Goal: Register for event/course

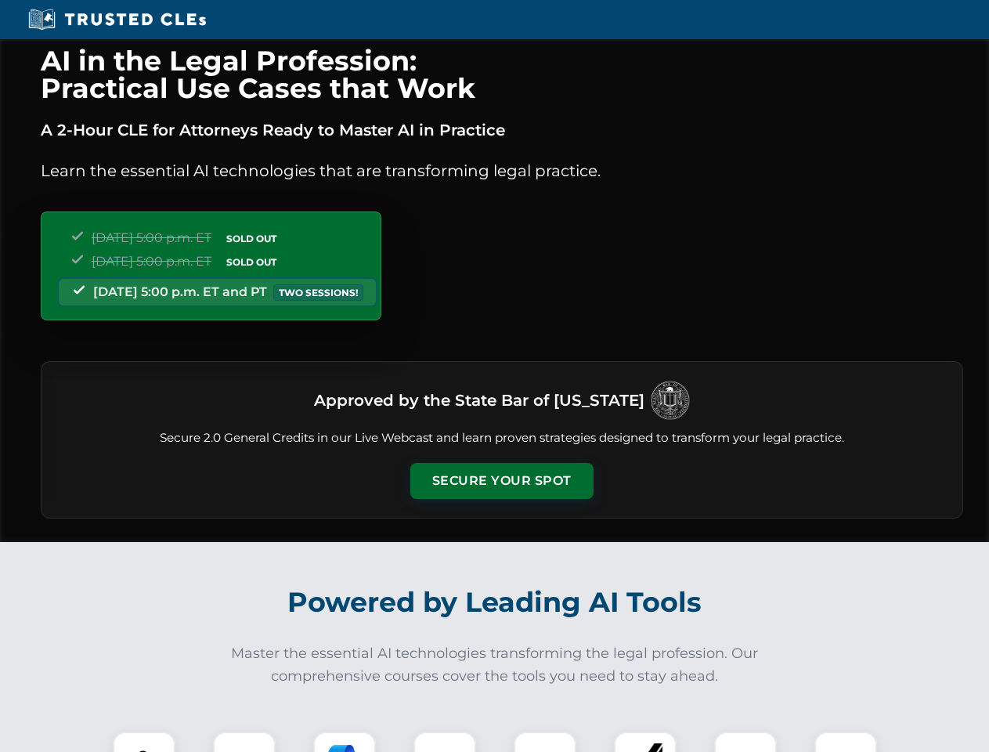
click at [501, 481] on button "Secure Your Spot" at bounding box center [501, 481] width 183 height 36
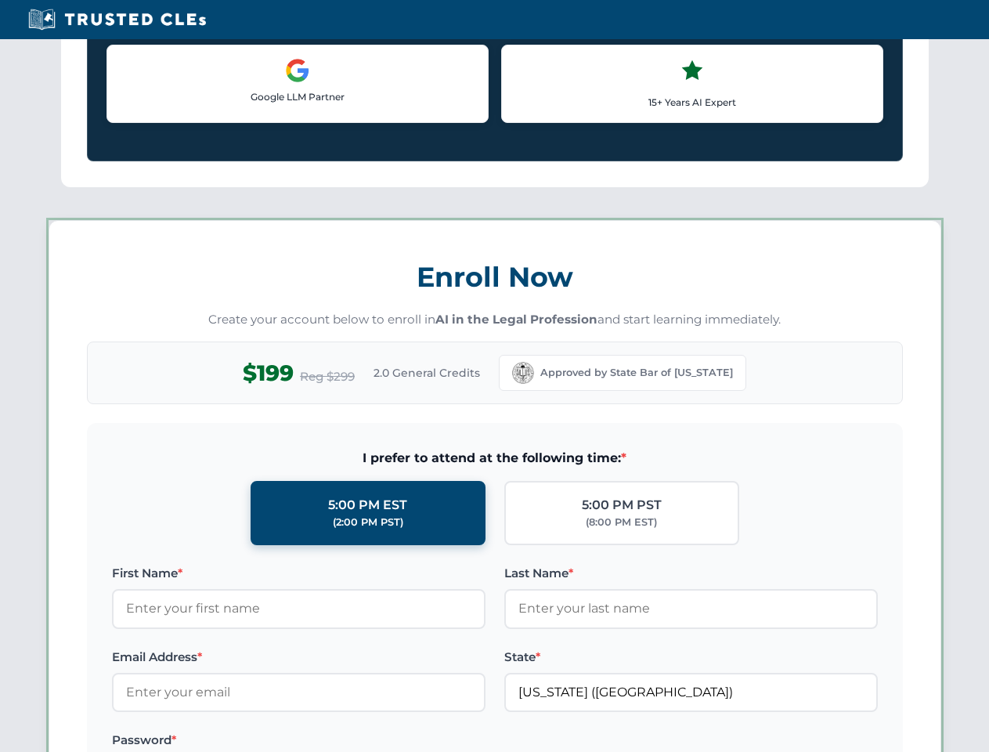
click at [244, 741] on div "AI in the Legal Profession: Practical Use Cases that Work A 2-Hour CLE for Atto…" at bounding box center [494, 733] width 989 height 3663
click at [345, 741] on label "Password *" at bounding box center [298, 739] width 373 height 19
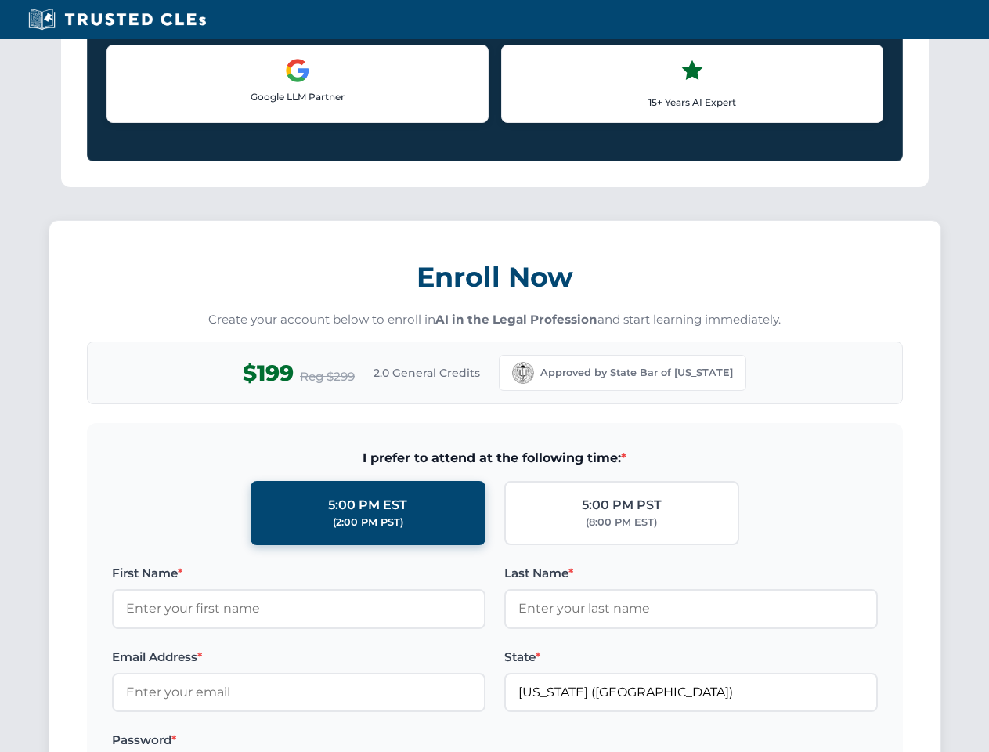
scroll to position [1537, 0]
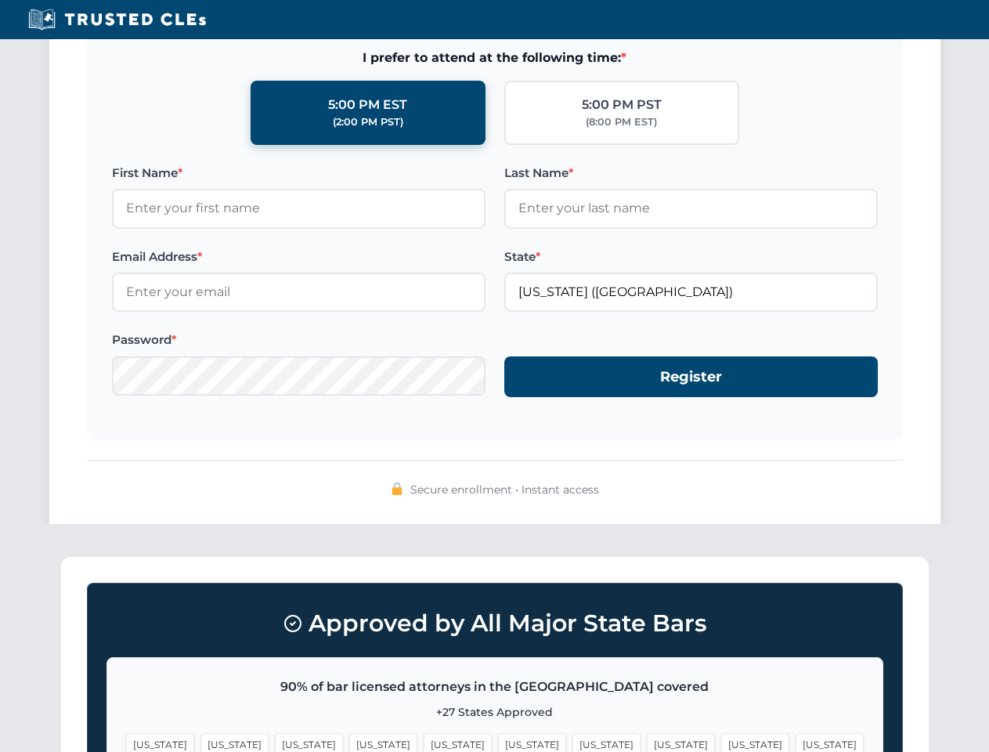
click at [721, 741] on span "[US_STATE]" at bounding box center [755, 744] width 68 height 23
